Goal: Check status: Check status

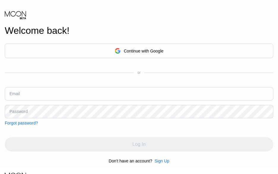
click at [113, 96] on input "text" at bounding box center [139, 93] width 269 height 13
paste input "[EMAIL_ADDRESS][DOMAIN_NAME]"
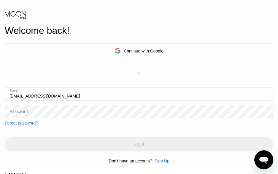
type input "[EMAIL_ADDRESS][DOMAIN_NAME]"
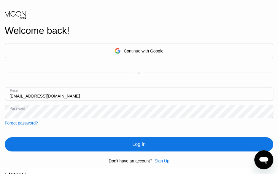
click at [144, 146] on div "Log In" at bounding box center [139, 145] width 13 height 6
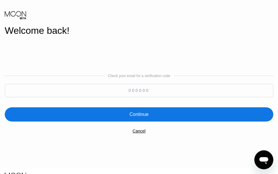
click at [143, 93] on input at bounding box center [139, 90] width 269 height 13
paste input "140812"
type input "140812"
click at [148, 112] on div "Continue" at bounding box center [139, 115] width 19 height 6
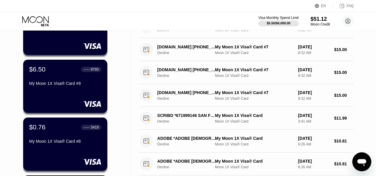
scroll to position [72, 0]
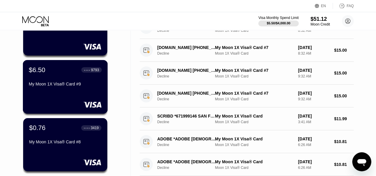
click at [72, 94] on div "$6.50 ● ● ● ● 9793 My Moon 1X Visa® Card #9" at bounding box center [65, 87] width 85 height 54
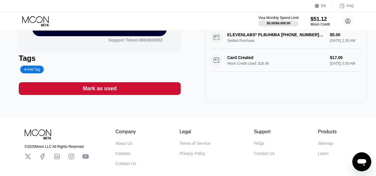
scroll to position [69, 0]
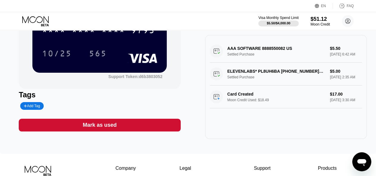
click at [240, 108] on div "Card Created Moon Credit Used: $18.49 $17.00 [DATE] 3:30 AM" at bounding box center [286, 97] width 152 height 23
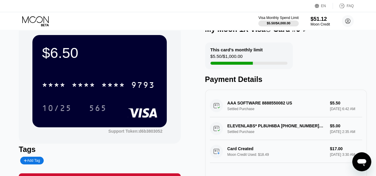
scroll to position [0, 0]
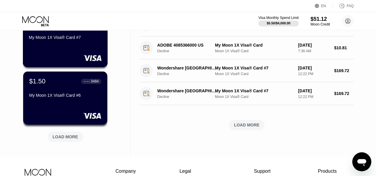
scroll to position [236, 0]
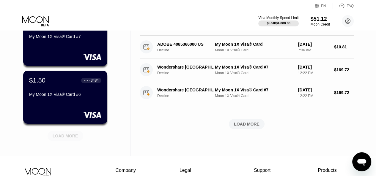
click at [64, 136] on div "LOAD MORE" at bounding box center [66, 135] width 26 height 5
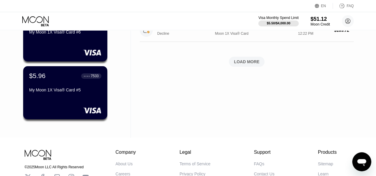
scroll to position [299, 0]
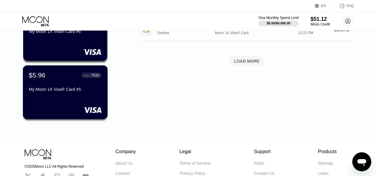
click at [59, 85] on div "$5.96 ● ● ● ● 7533 My Moon 1X Visa® Card #5" at bounding box center [65, 82] width 73 height 23
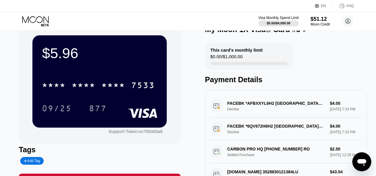
scroll to position [14, 0]
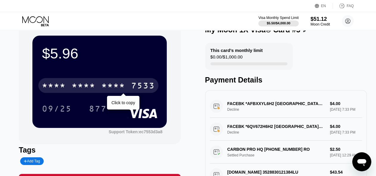
click at [113, 83] on div "* * * *" at bounding box center [113, 87] width 24 height 10
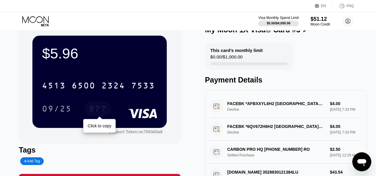
click at [96, 109] on div "877" at bounding box center [98, 110] width 18 height 10
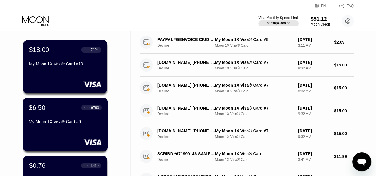
scroll to position [39, 0]
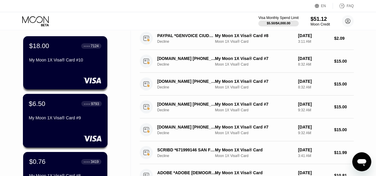
click at [75, 132] on div "$6.50 ● ● ● ● 9793 My Moon 1X Visa® Card #9" at bounding box center [65, 121] width 85 height 54
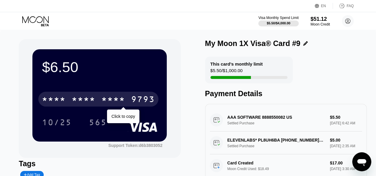
click at [86, 104] on div "* * * *" at bounding box center [84, 100] width 24 height 10
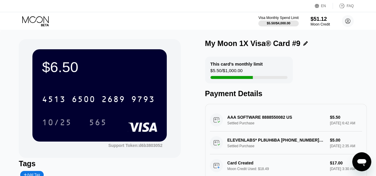
click at [31, 15] on div "Visa Monthly Spend Limit $5.50 / $4,000.00 $51.12 Moon Credit [EMAIL_ADDRESS][D…" at bounding box center [188, 21] width 376 height 18
click at [36, 20] on icon at bounding box center [36, 21] width 28 height 10
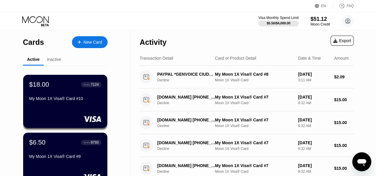
click at [29, 20] on icon at bounding box center [36, 21] width 28 height 10
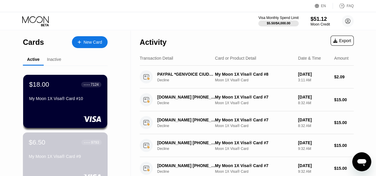
click at [53, 138] on div "$6.50 ● ● ● ● 9793 My Moon 1X Visa® Card #9" at bounding box center [65, 160] width 85 height 54
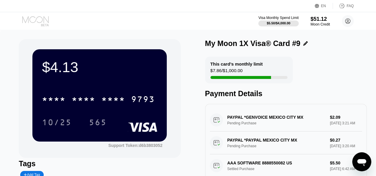
click at [34, 16] on icon at bounding box center [36, 21] width 28 height 10
